Goal: Navigation & Orientation: Find specific page/section

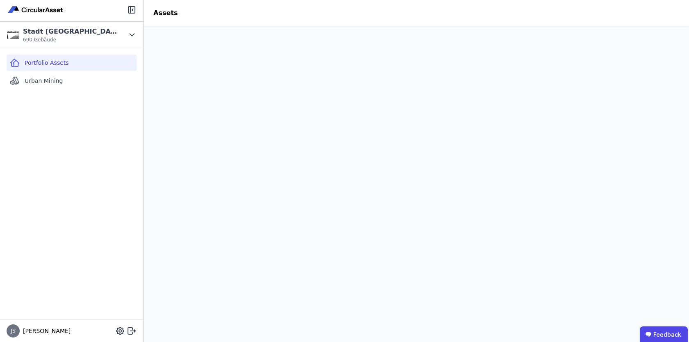
click at [121, 156] on div "Portfolio Assets Urban Mining" at bounding box center [71, 183] width 143 height 271
click at [72, 134] on div "Portfolio Assets Urban Mining" at bounding box center [71, 183] width 143 height 271
click at [60, 61] on span "Portfolio Assets" at bounding box center [47, 63] width 44 height 8
click at [97, 139] on div "Portfolio Assets Urban Mining" at bounding box center [71, 183] width 143 height 271
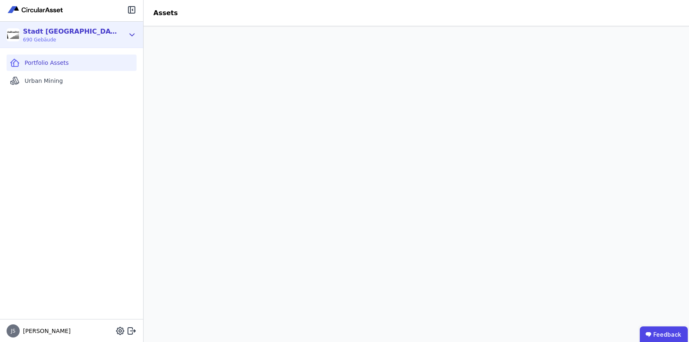
click at [137, 36] on div "Stadt [GEOGRAPHIC_DATA] Gebäudemanagement 690 Gebäude" at bounding box center [71, 35] width 143 height 26
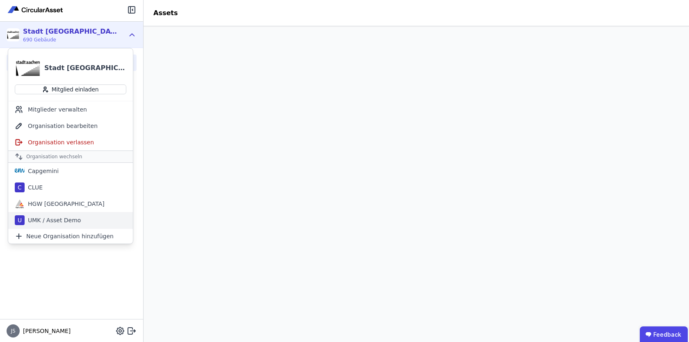
click at [69, 224] on div "UMK / Asset Demo" at bounding box center [53, 220] width 56 height 8
